Goal: Check status: Check status

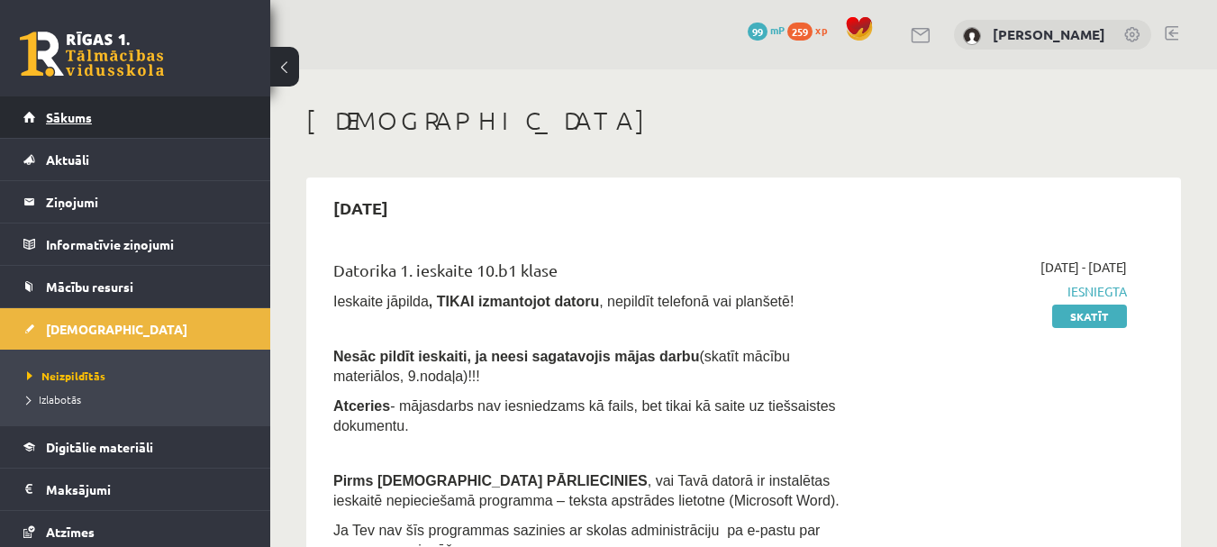
click at [171, 117] on link "Sākums" at bounding box center [135, 116] width 224 height 41
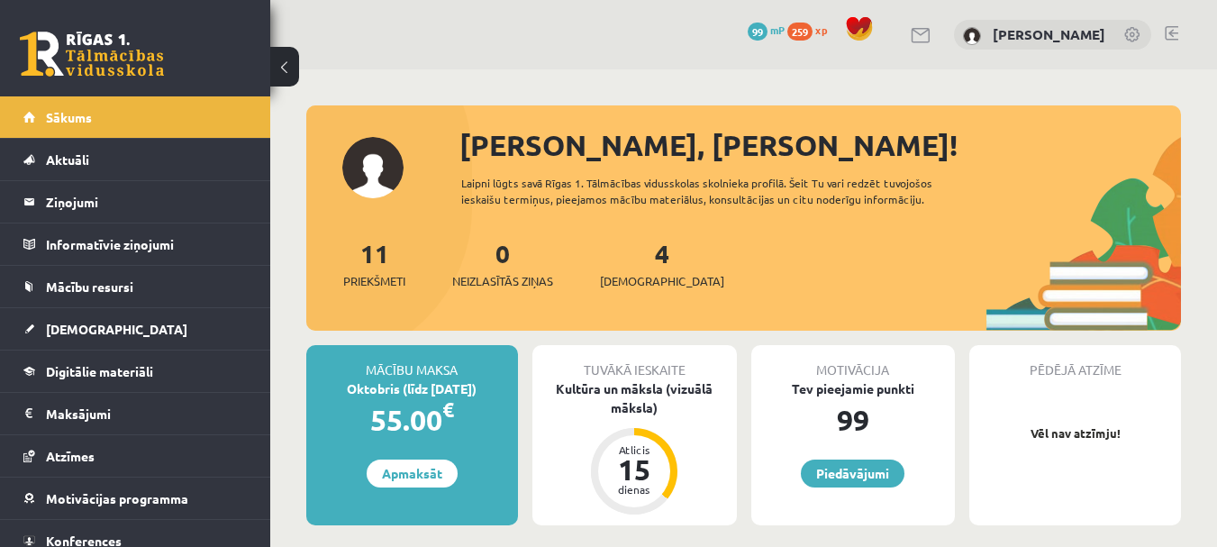
click at [910, 31] on link at bounding box center [921, 35] width 22 height 15
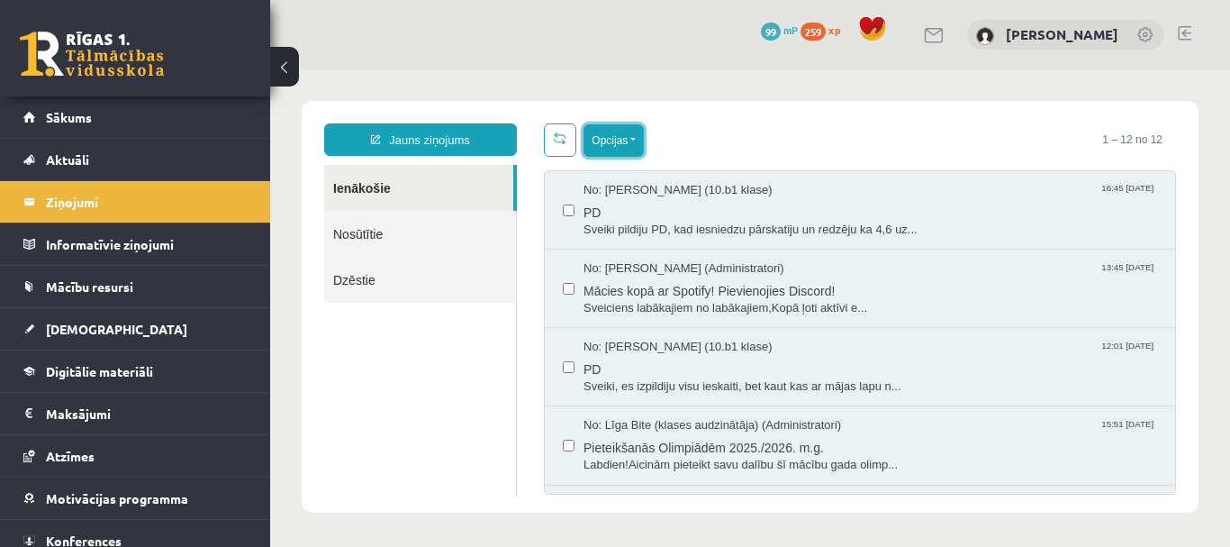
click at [620, 134] on button "Opcijas" at bounding box center [614, 140] width 60 height 32
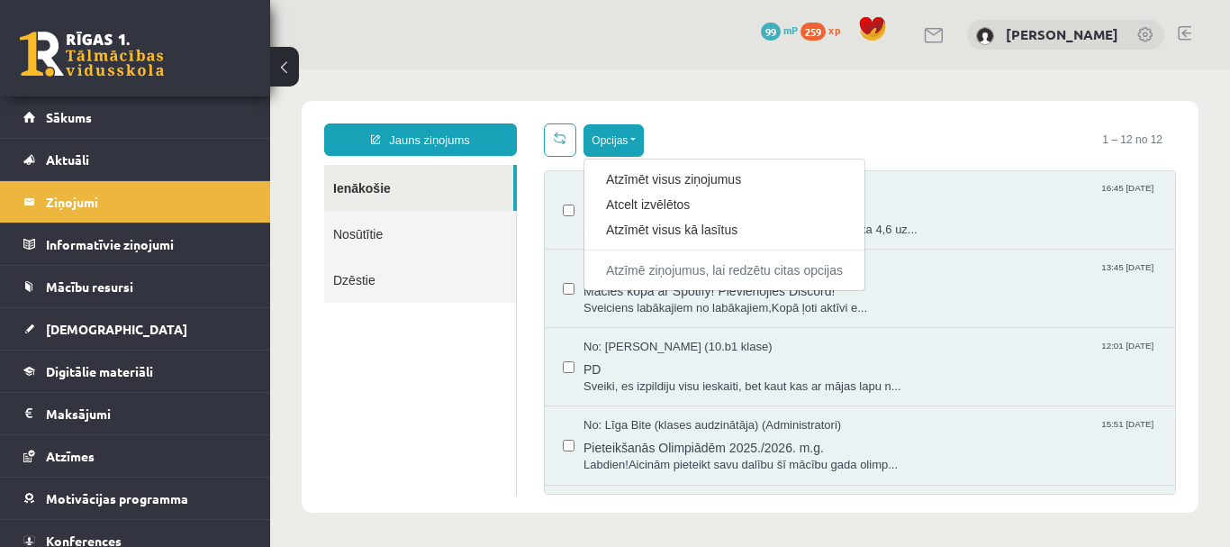
click at [405, 228] on link "Nosūtītie" at bounding box center [420, 234] width 192 height 46
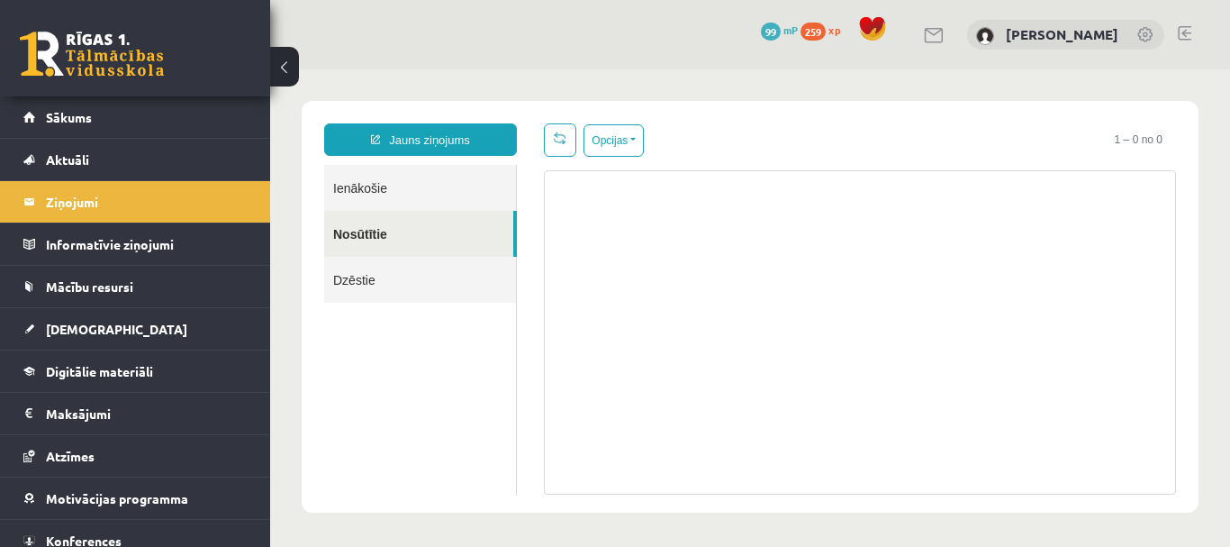
click at [404, 282] on link "Dzēstie" at bounding box center [420, 280] width 192 height 46
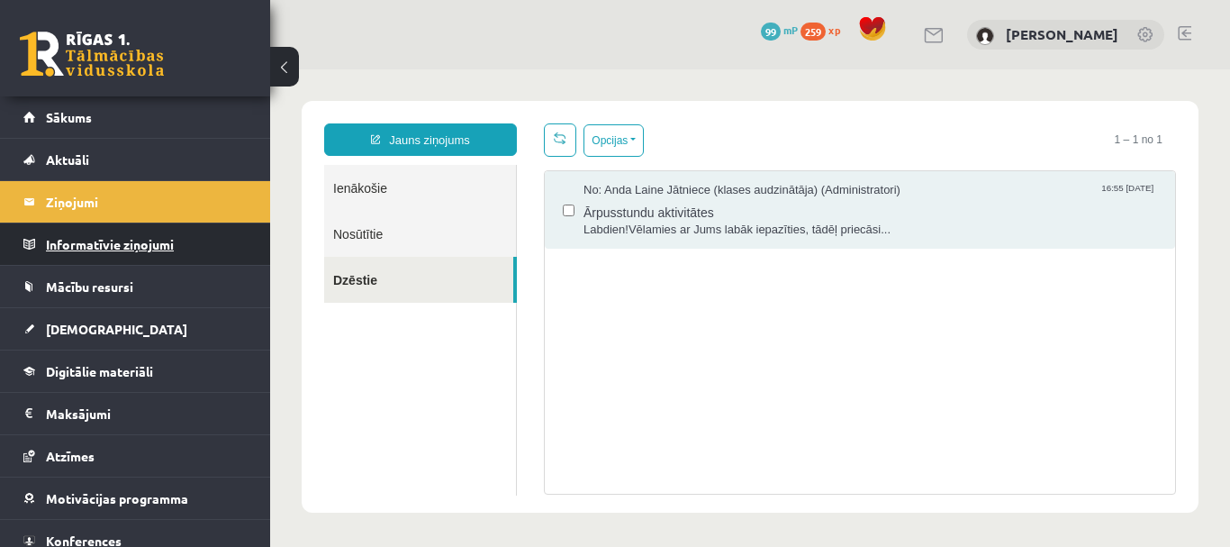
click at [95, 239] on legend "Informatīvie ziņojumi 0" at bounding box center [147, 243] width 202 height 41
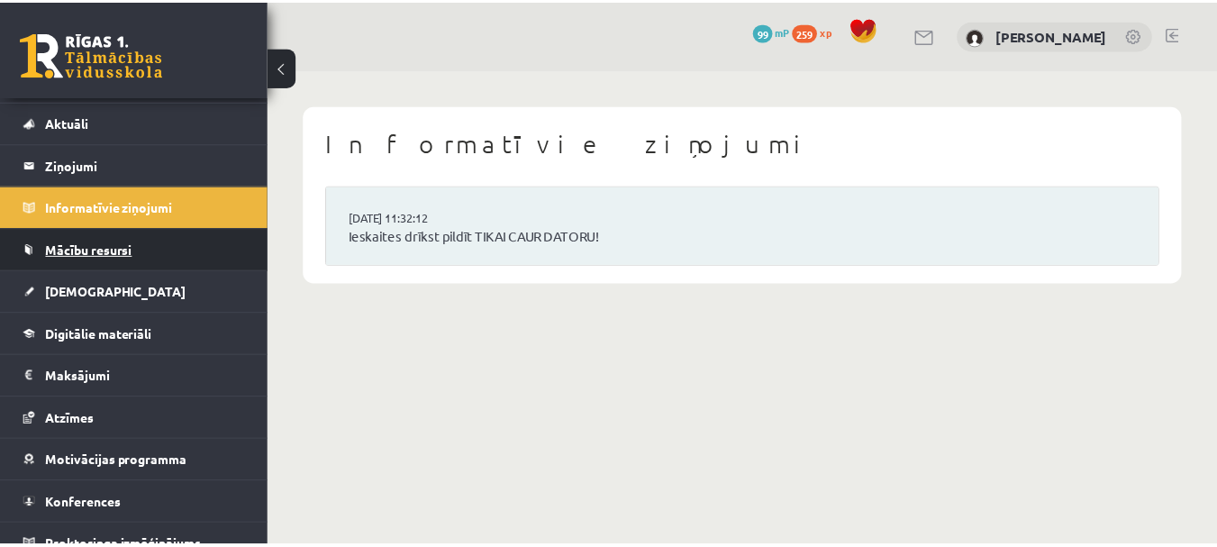
scroll to position [57, 0]
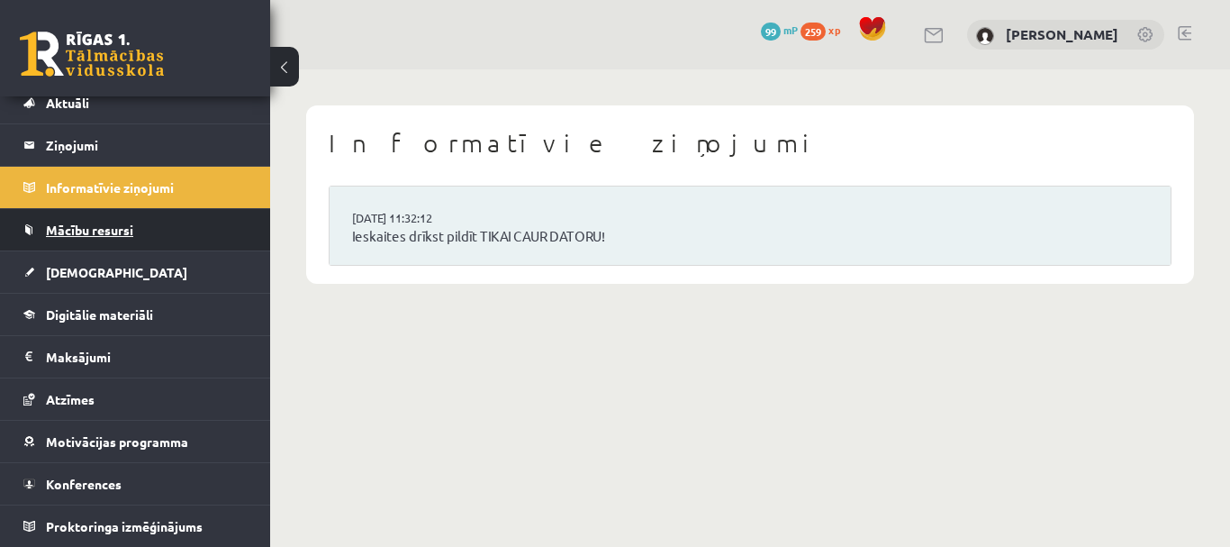
click at [120, 240] on link "Mācību resursi" at bounding box center [135, 229] width 224 height 41
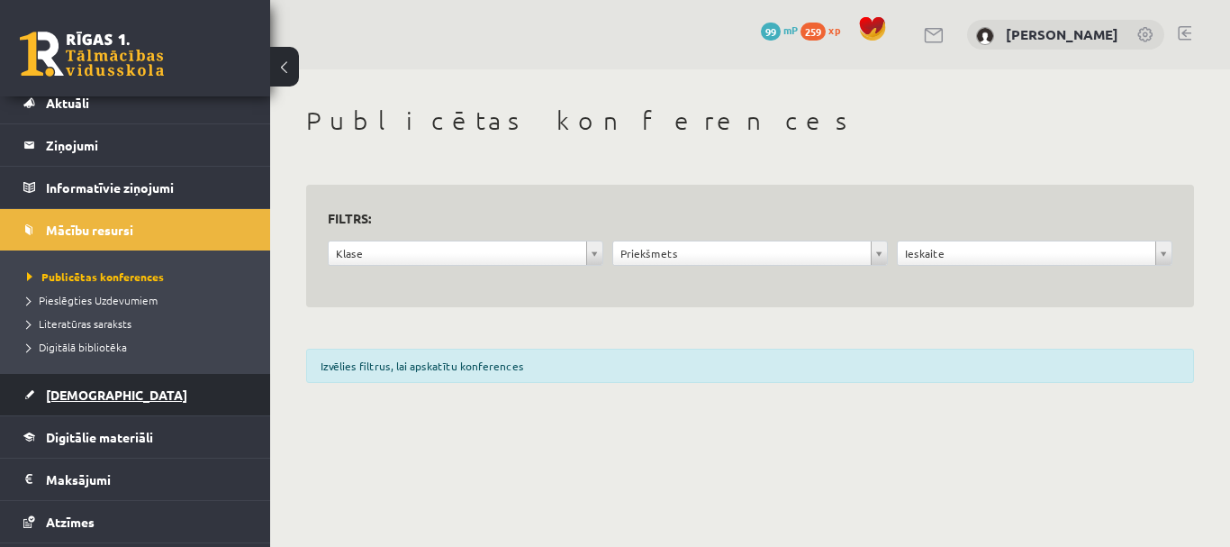
click at [101, 384] on link "[DEMOGRAPHIC_DATA]" at bounding box center [135, 394] width 224 height 41
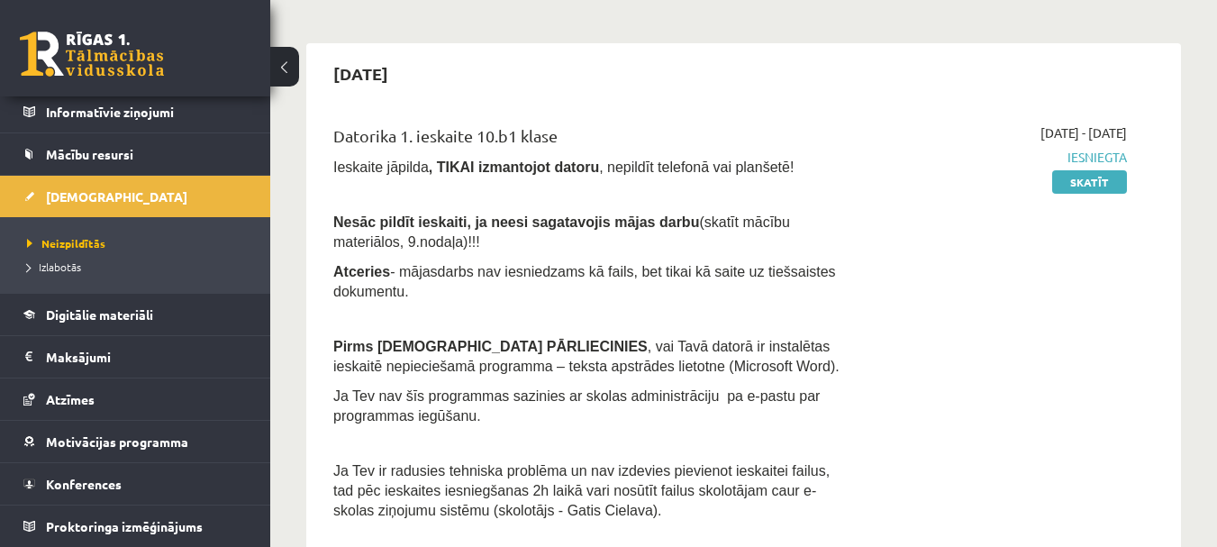
scroll to position [90, 0]
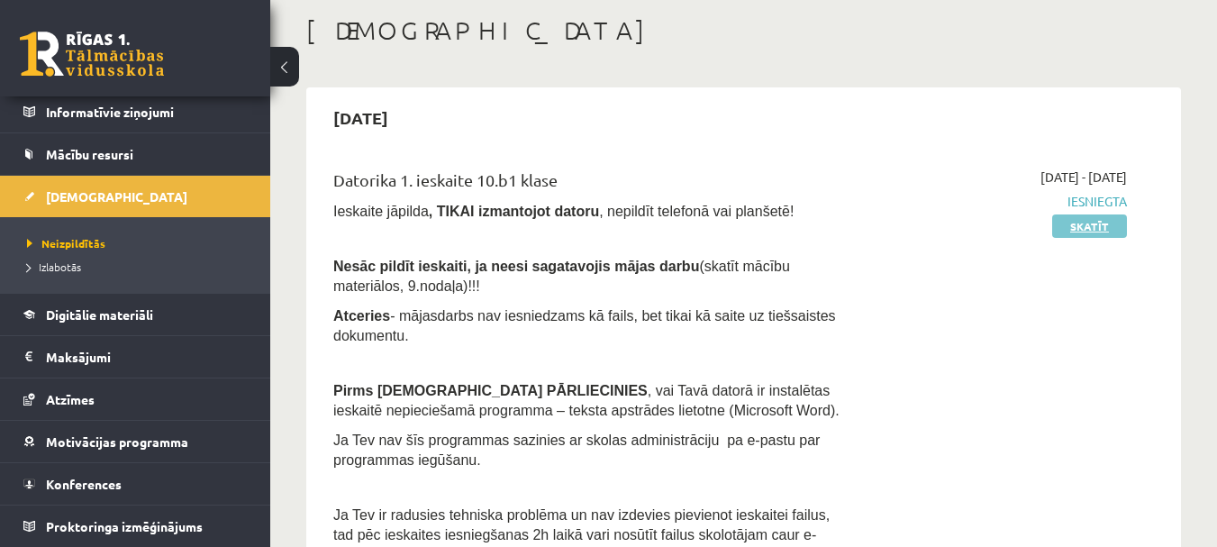
click at [1095, 224] on link "Skatīt" at bounding box center [1089, 225] width 75 height 23
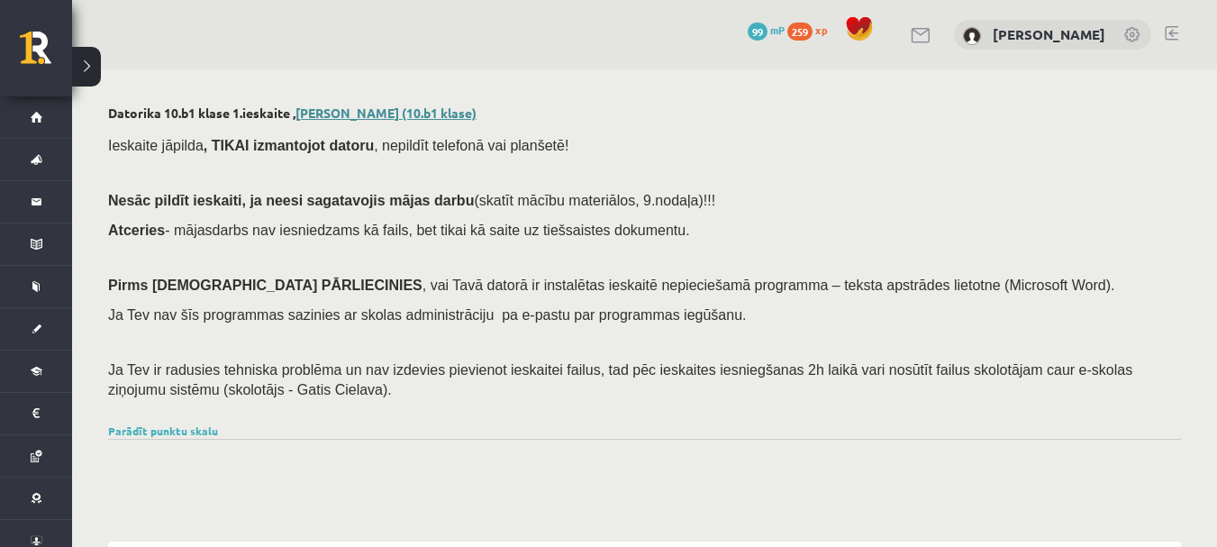
click at [410, 115] on link "Jeļizaveta Kudrjavceva (10.b1 klase)" at bounding box center [385, 112] width 181 height 16
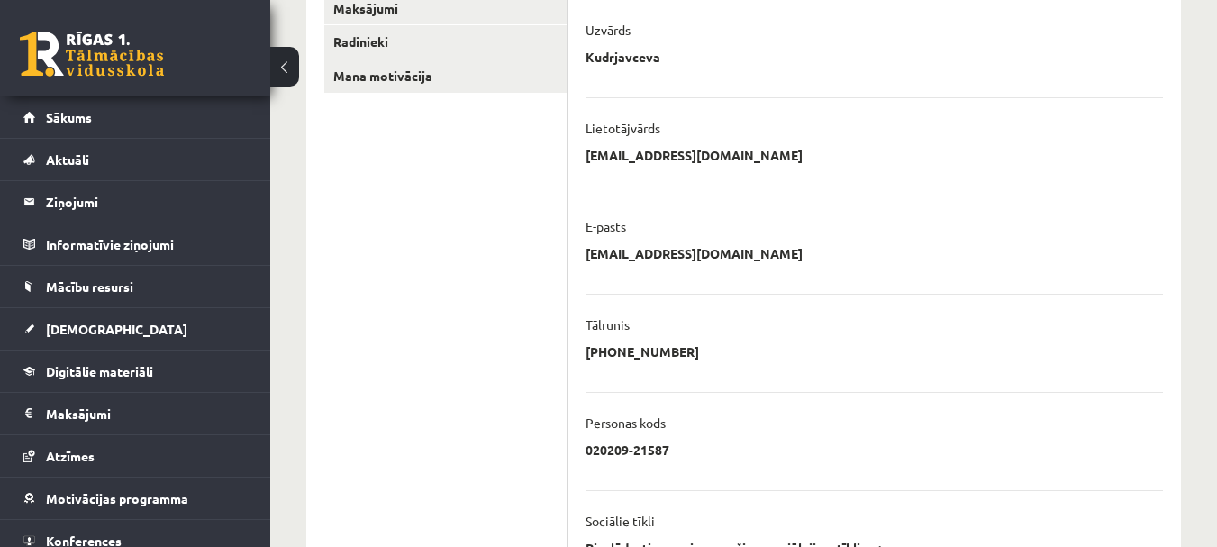
scroll to position [360, 0]
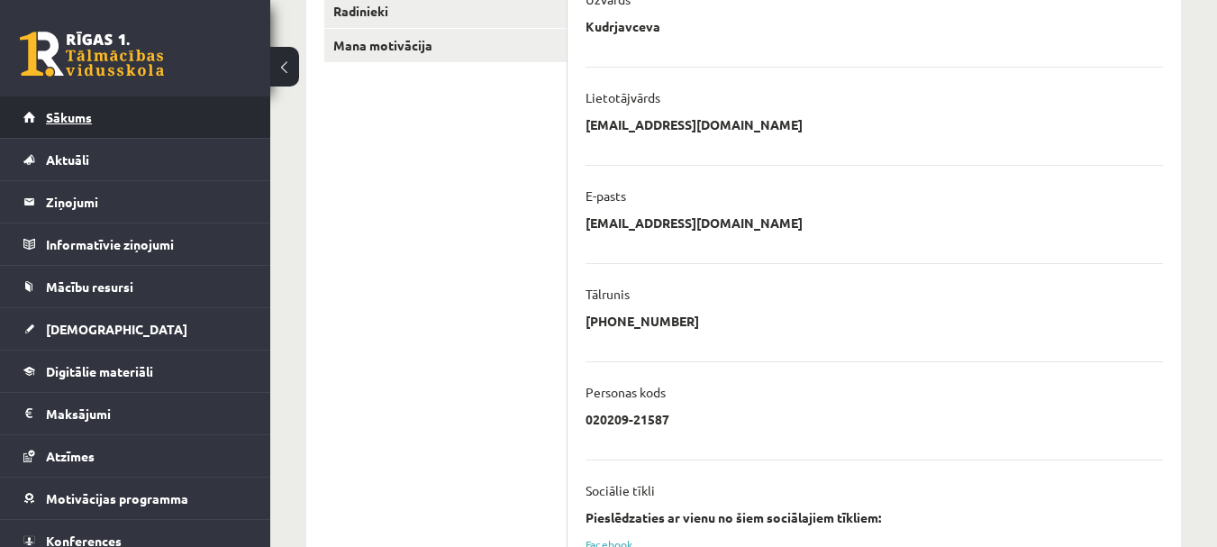
click at [150, 100] on link "Sākums" at bounding box center [135, 116] width 224 height 41
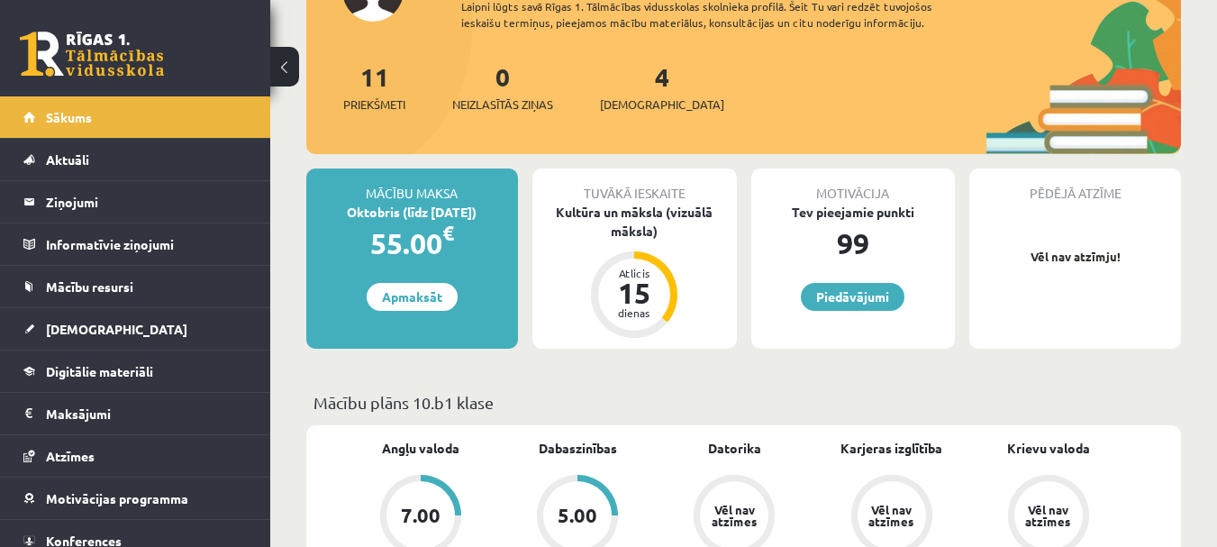
scroll to position [270, 0]
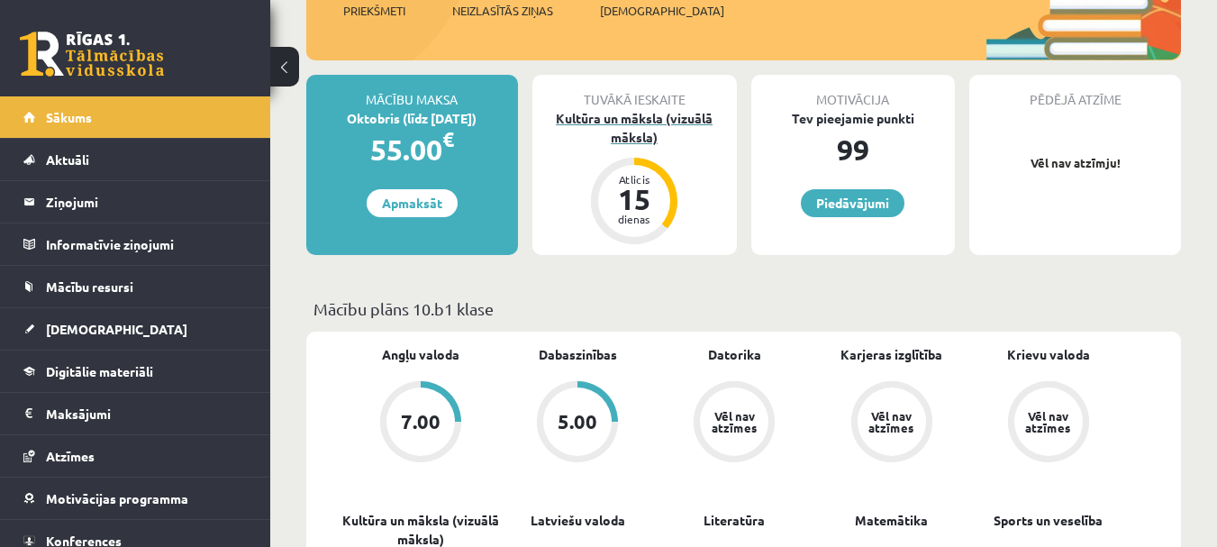
click at [631, 131] on div "Kultūra un māksla (vizuālā māksla)" at bounding box center [634, 128] width 204 height 38
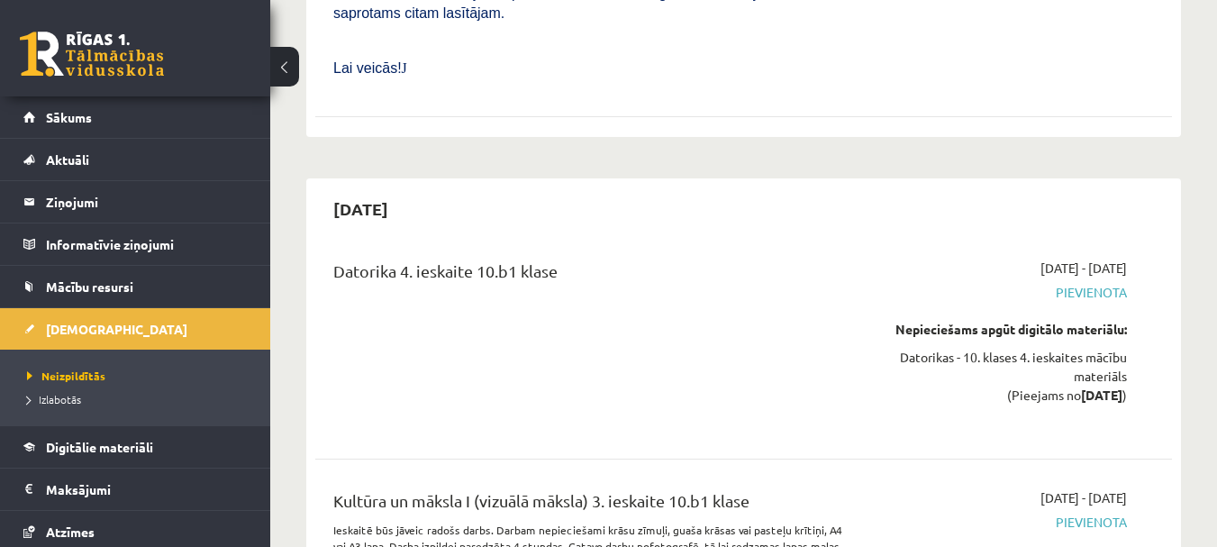
scroll to position [10806, 0]
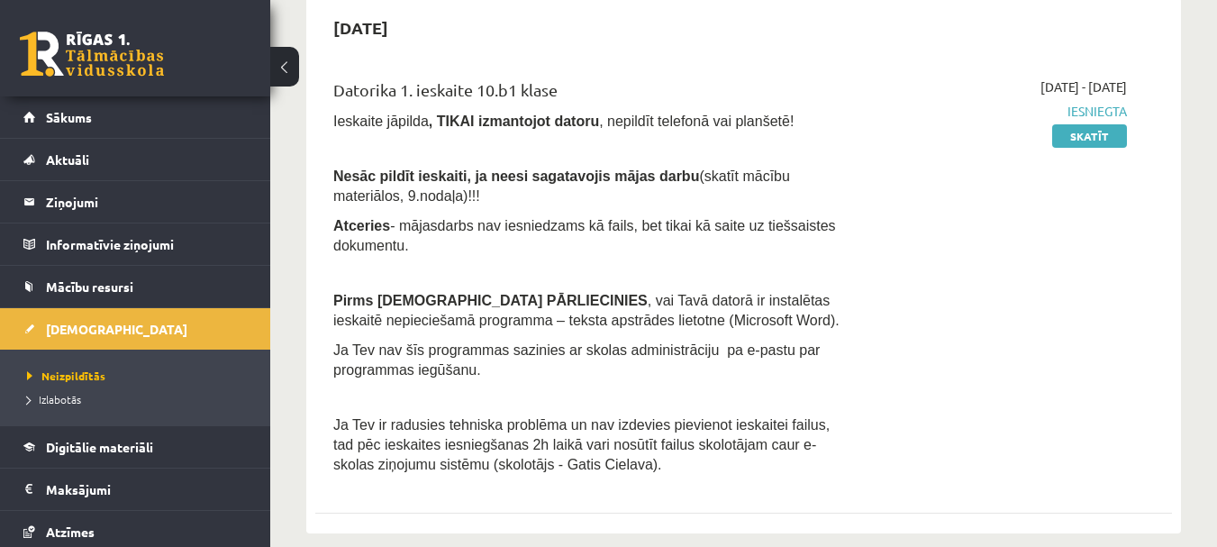
scroll to position [0, 0]
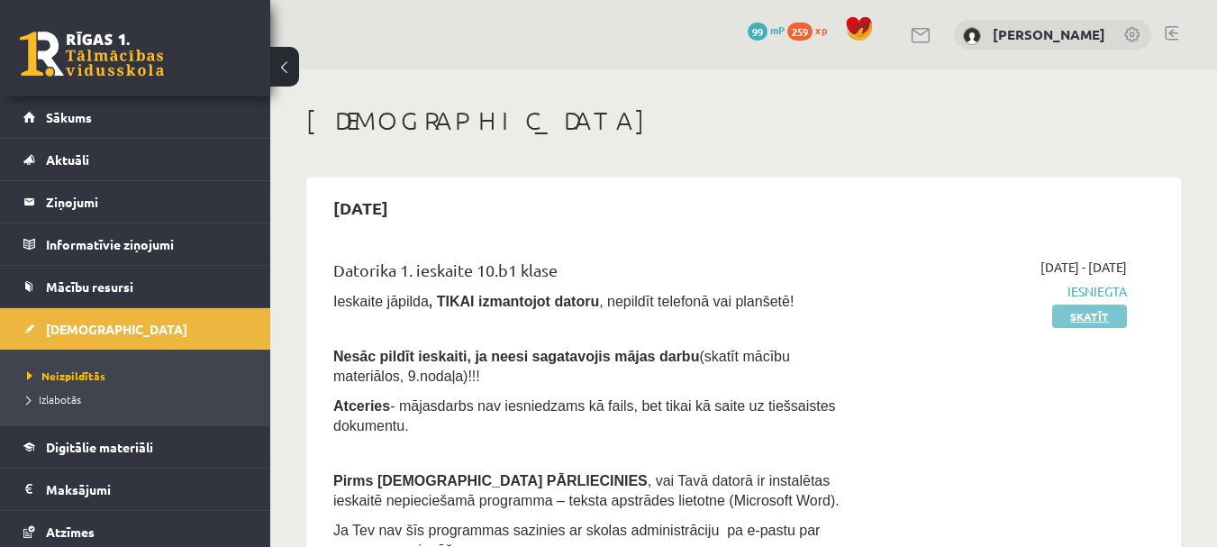
click at [1097, 320] on link "Skatīt" at bounding box center [1089, 315] width 75 height 23
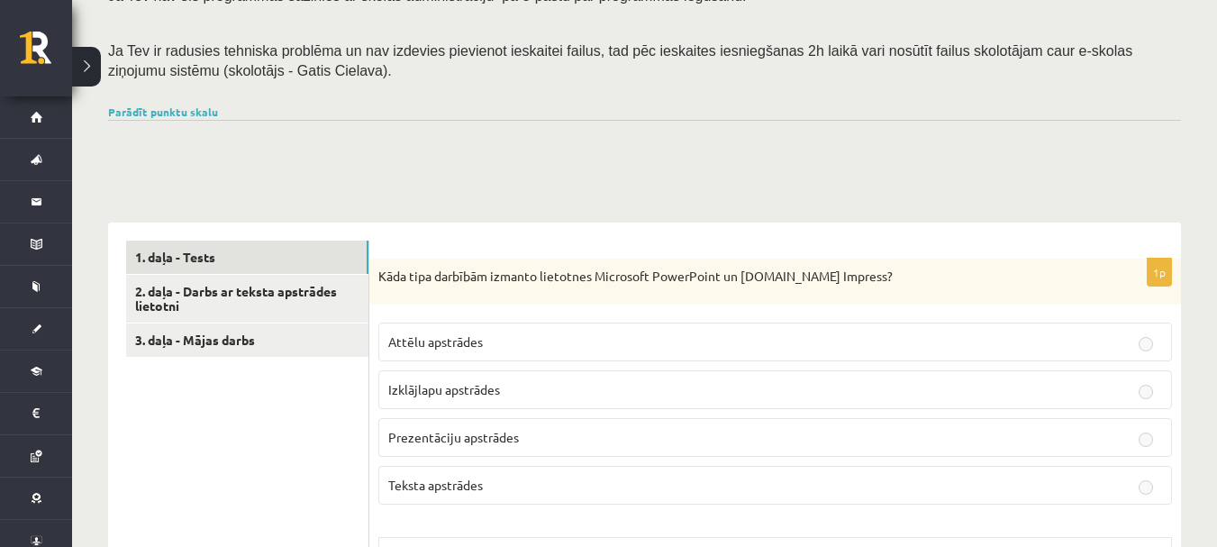
scroll to position [450, 0]
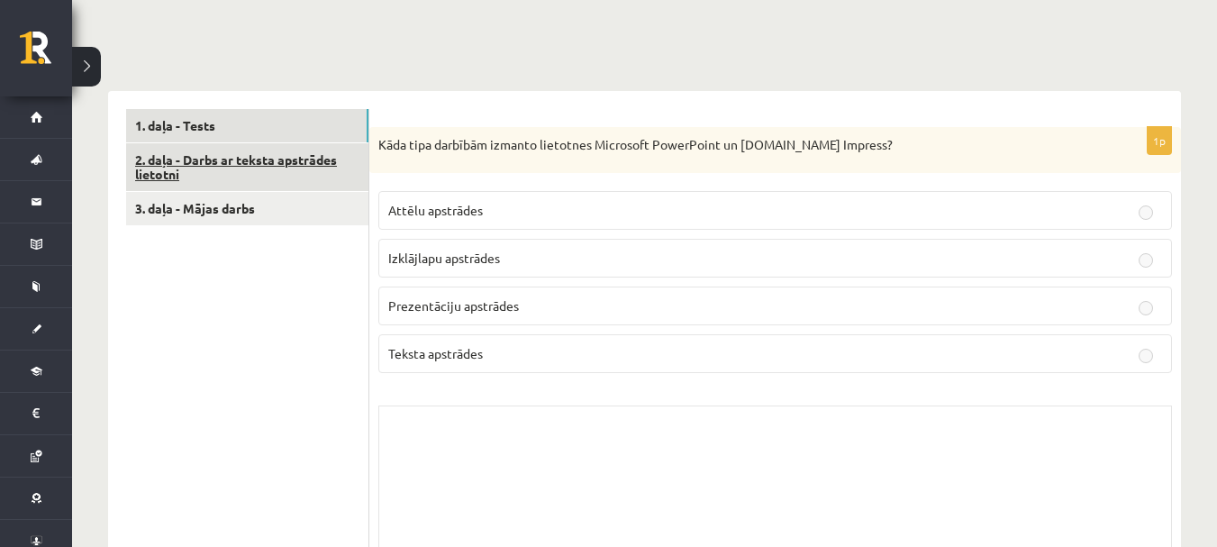
click at [270, 162] on link "2. daļa - Darbs ar teksta apstrādes lietotni" at bounding box center [247, 167] width 242 height 49
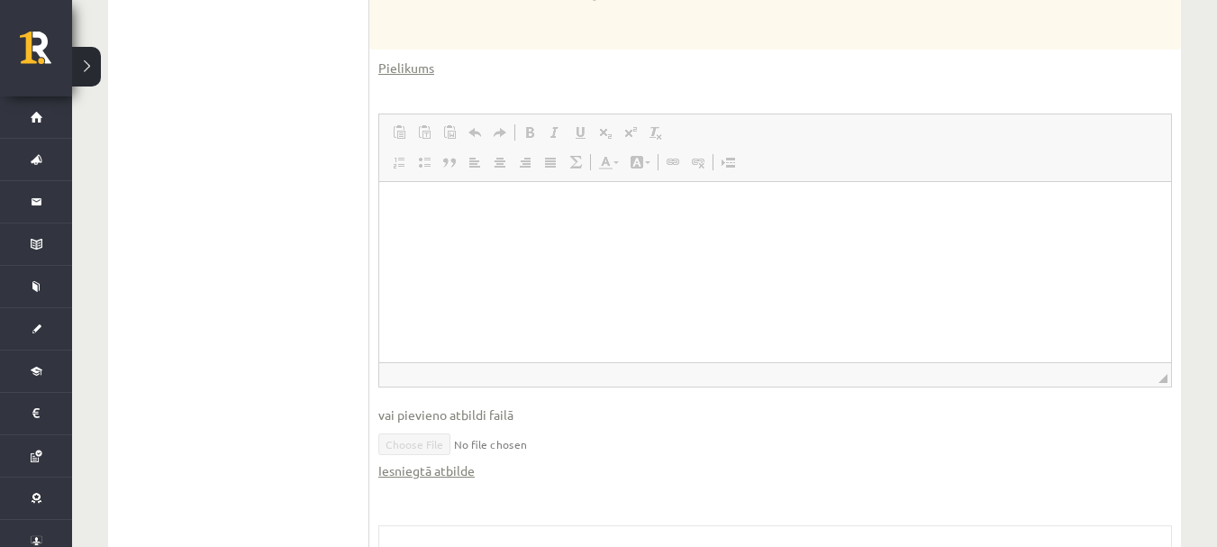
scroll to position [1208, 0]
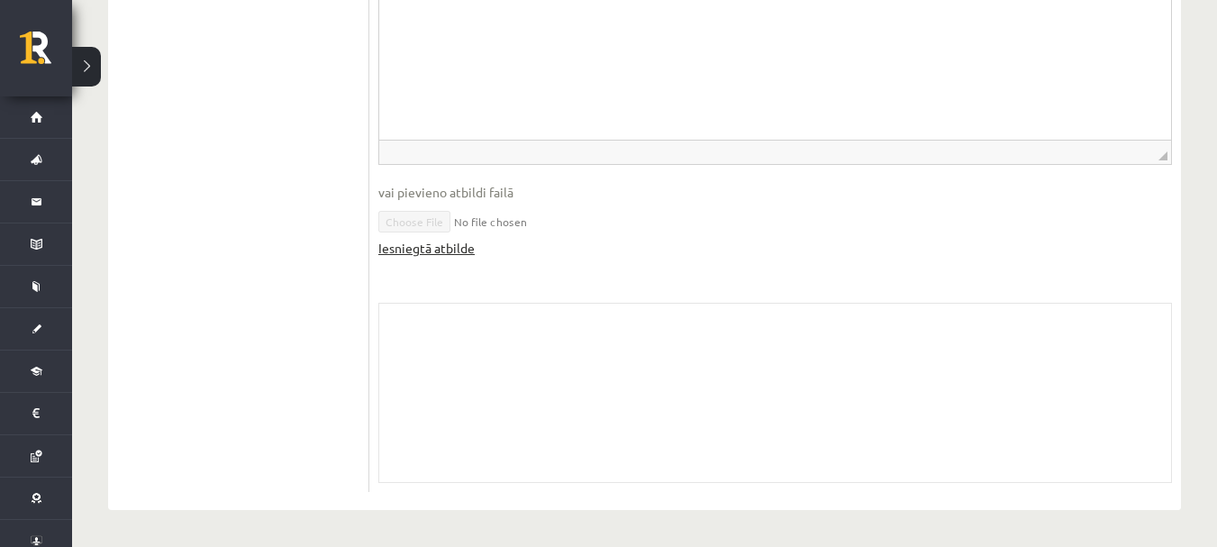
click at [462, 242] on link "Iesniegtā atbilde" at bounding box center [426, 248] width 96 height 19
click at [453, 249] on link "Iesniegtā atbilde" at bounding box center [426, 248] width 96 height 19
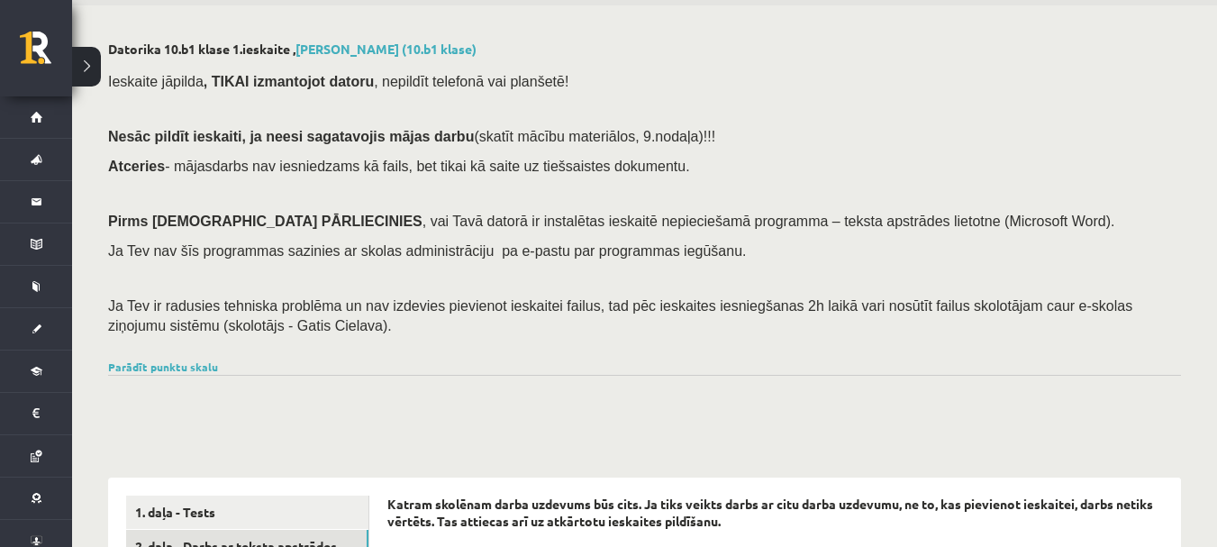
scroll to position [0, 0]
